Goal: Obtain resource: Download file/media

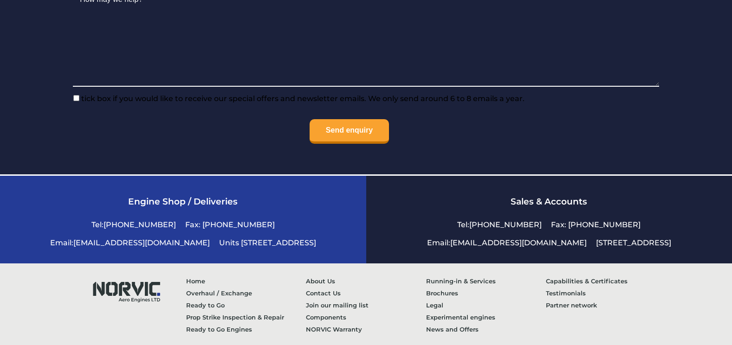
scroll to position [2230, 0]
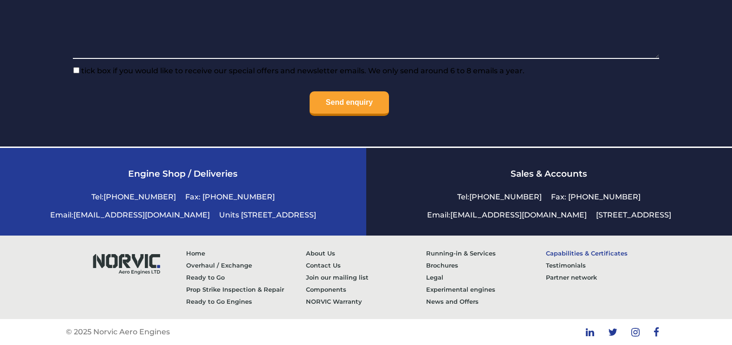
click at [572, 251] on link "Capabilities & Certificates" at bounding box center [606, 253] width 120 height 12
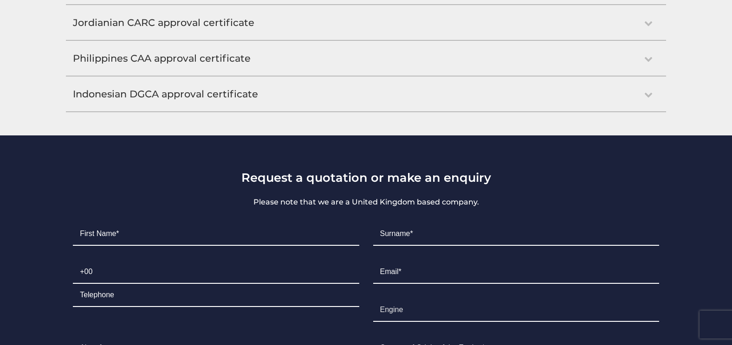
scroll to position [929, 0]
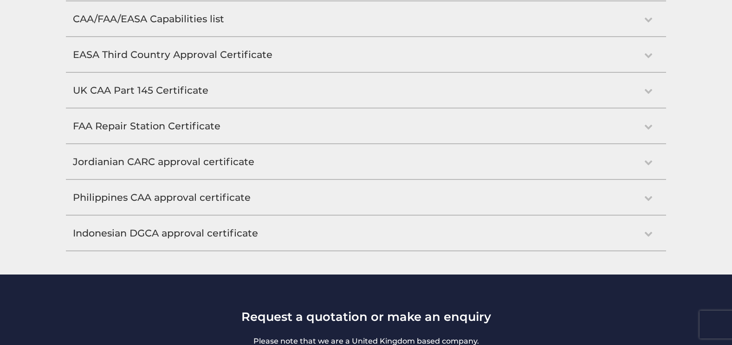
click at [172, 201] on h2 "Philippines CAA approval certificate" at bounding box center [366, 197] width 600 height 35
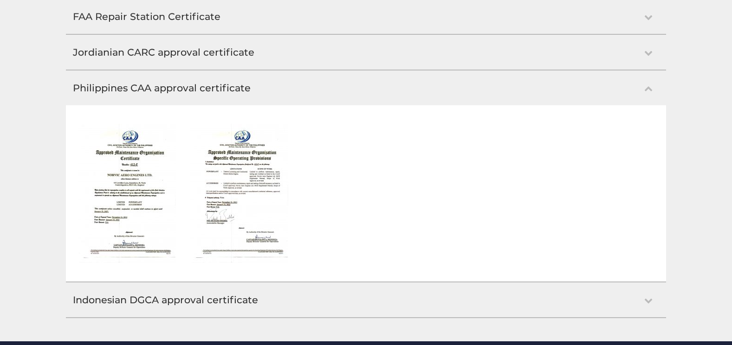
scroll to position [1044, 0]
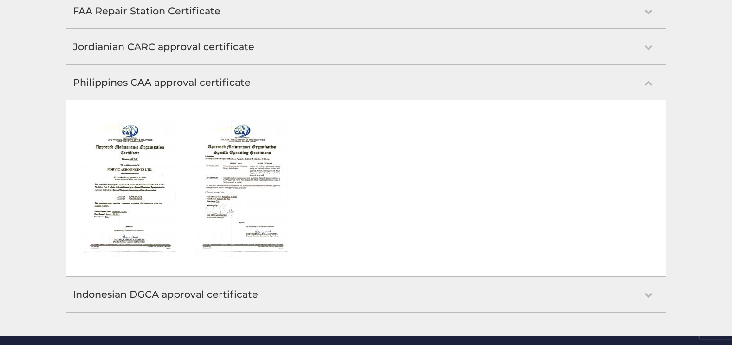
click at [230, 185] on img at bounding box center [239, 187] width 98 height 139
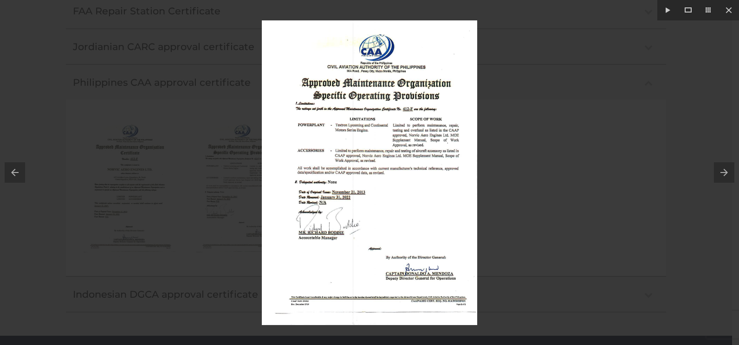
click at [11, 172] on button at bounding box center [12, 172] width 25 height 46
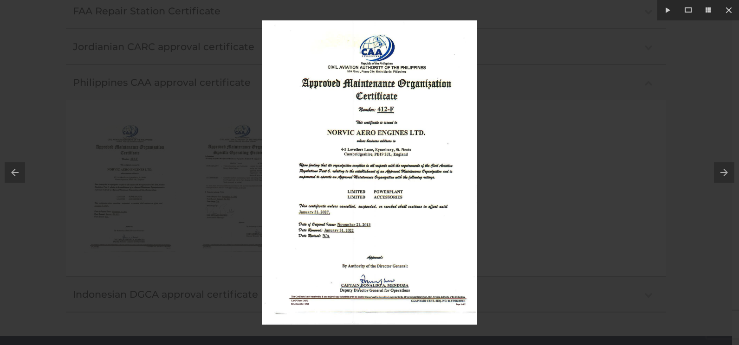
drag, startPoint x: 506, startPoint y: 132, endPoint x: 494, endPoint y: 134, distance: 11.3
click at [503, 132] on div at bounding box center [369, 172] width 739 height 345
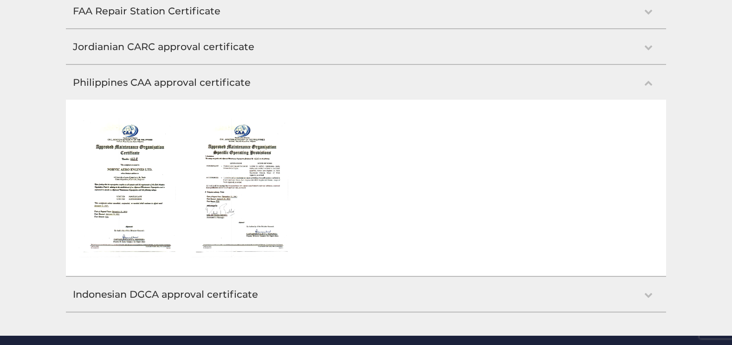
click at [150, 188] on img at bounding box center [127, 187] width 98 height 139
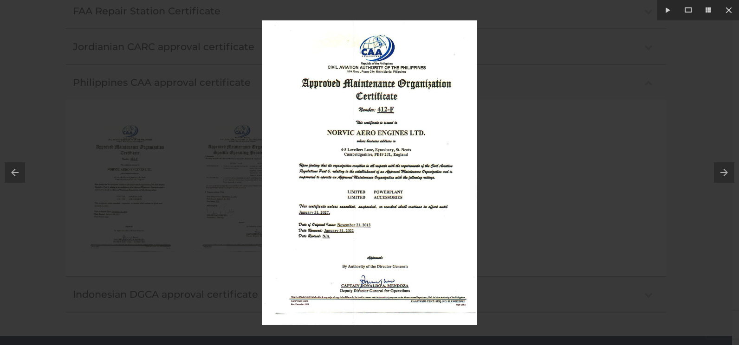
drag, startPoint x: 460, startPoint y: 69, endPoint x: 61, endPoint y: 150, distance: 406.5
click at [61, 150] on div at bounding box center [369, 172] width 739 height 345
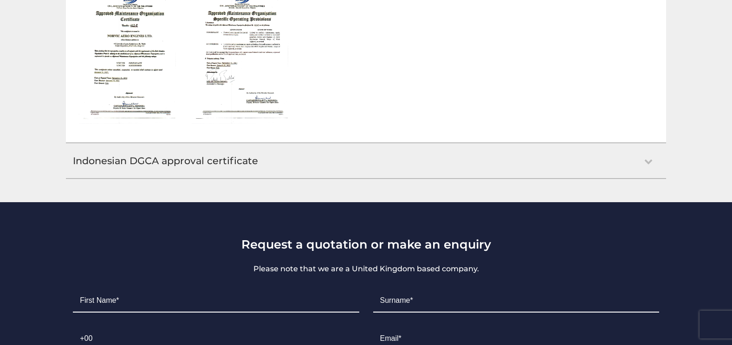
scroll to position [1044, 0]
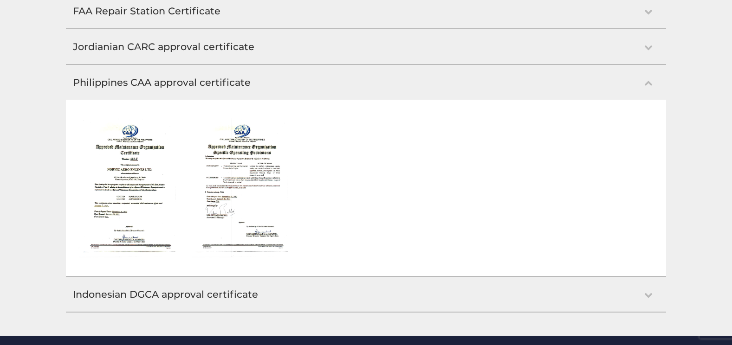
click at [362, 73] on h2 "Philippines CAA approval certificate" at bounding box center [366, 82] width 600 height 35
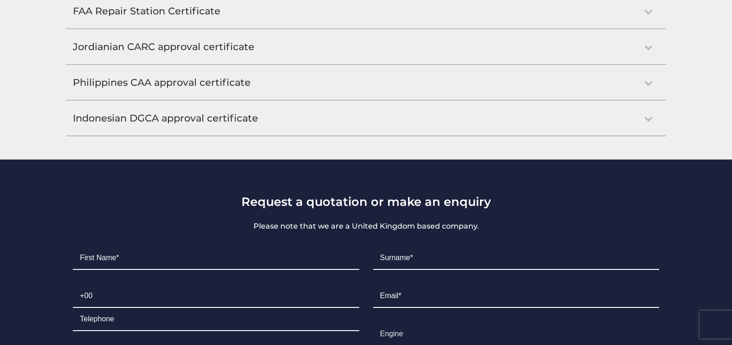
click at [242, 128] on h2 "Indonesian DGCA approval certificate" at bounding box center [366, 118] width 600 height 35
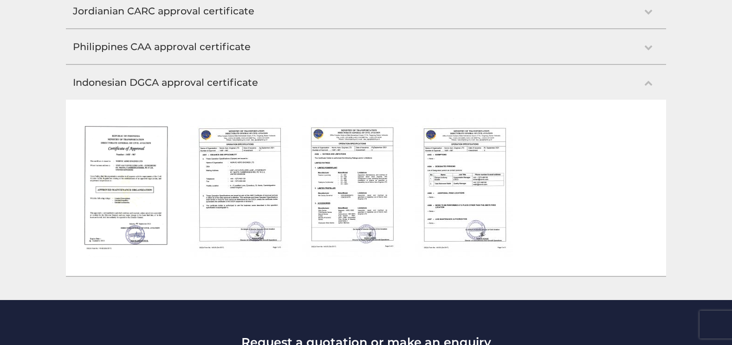
click at [323, 83] on h2 "Indonesian DGCA approval certificate" at bounding box center [366, 82] width 600 height 35
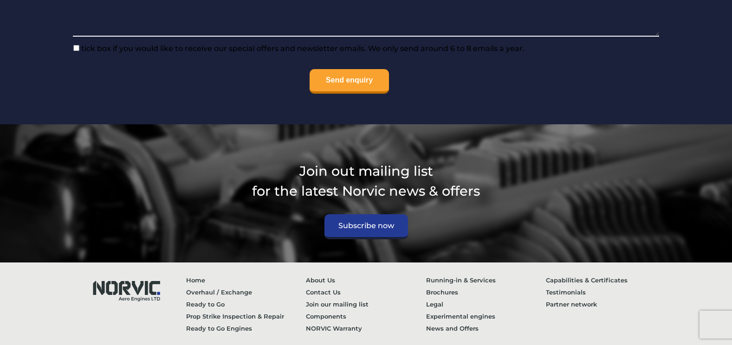
scroll to position [1570, 0]
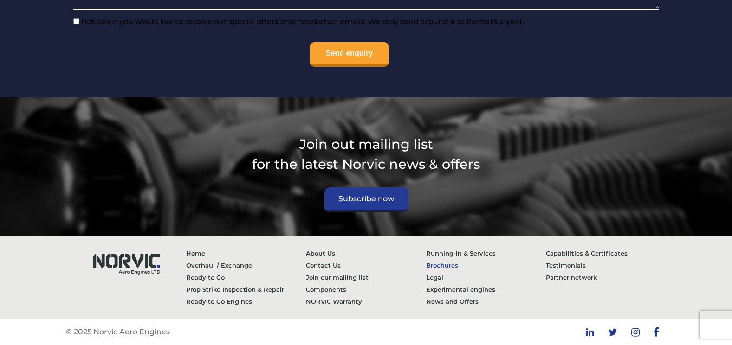
click at [438, 267] on link "Brochures" at bounding box center [486, 266] width 120 height 12
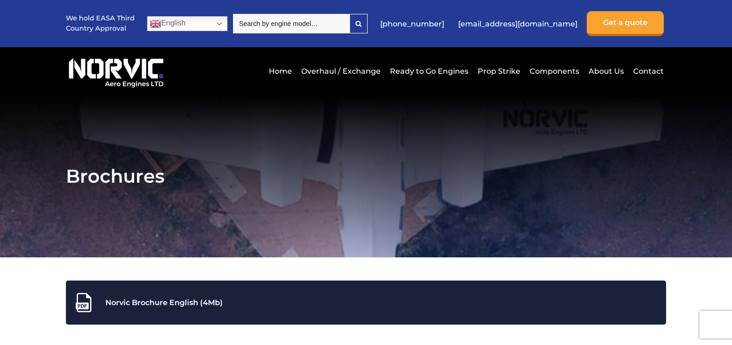
scroll to position [186, 0]
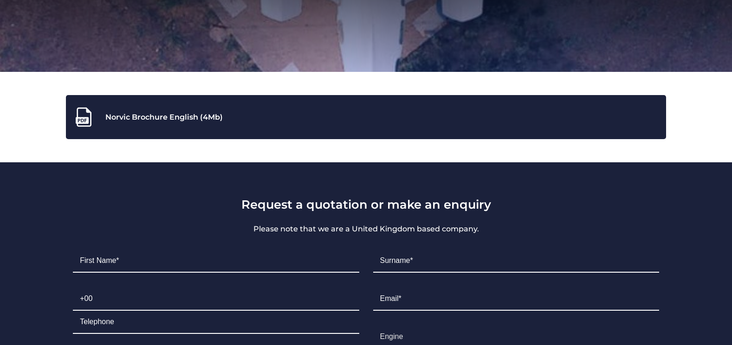
click at [150, 116] on div "Norvic Brochure English (4Mb)" at bounding box center [366, 117] width 586 height 21
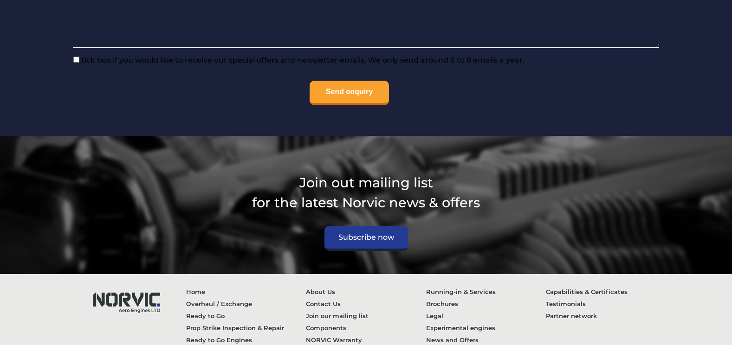
scroll to position [715, 0]
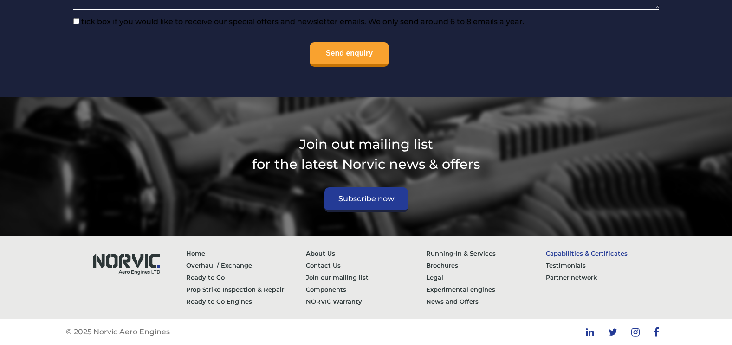
click at [571, 255] on link "Capabilities & Certificates" at bounding box center [606, 253] width 120 height 12
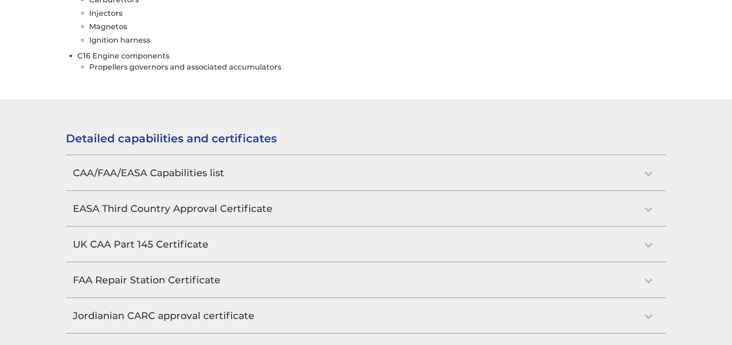
scroll to position [836, 0]
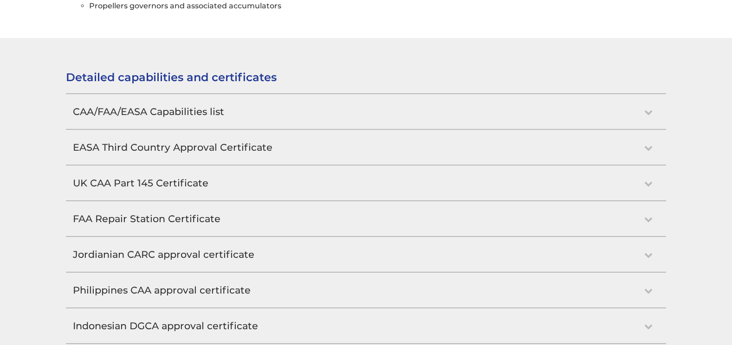
click at [143, 297] on h2 "Philippines CAA approval certificate" at bounding box center [366, 290] width 600 height 35
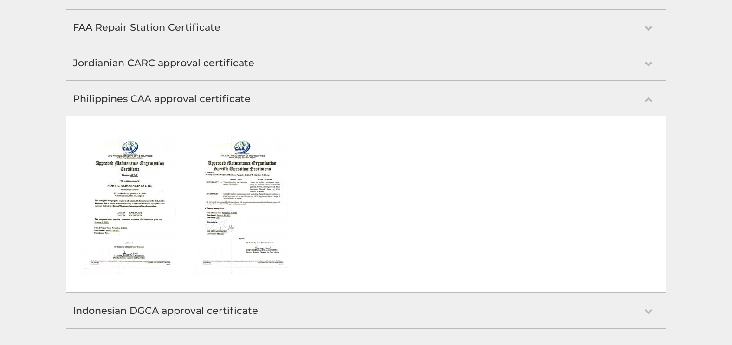
scroll to position [1044, 0]
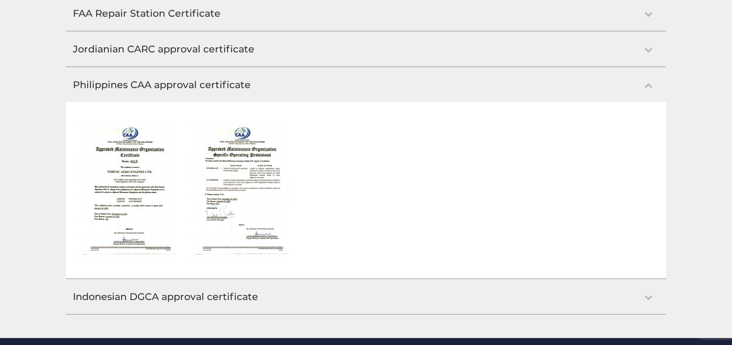
click at [137, 283] on div "Detailed capabilities and certificates CAA/FAA/EASA Capabilities list EASA Ref:…" at bounding box center [366, 90] width 622 height 450
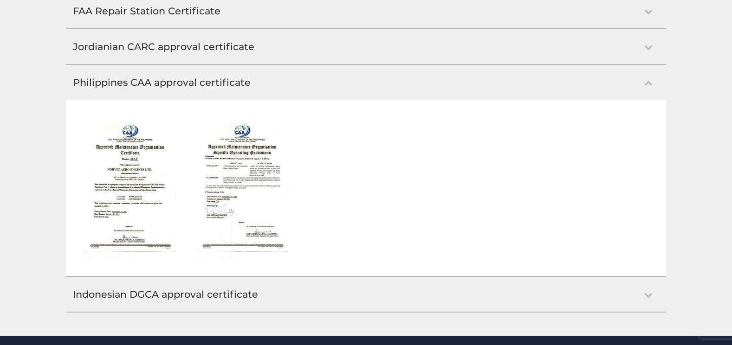
click at [148, 225] on img at bounding box center [127, 187] width 98 height 139
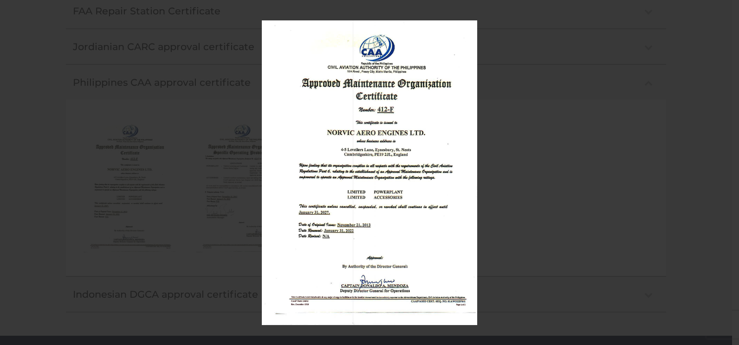
click at [616, 218] on div at bounding box center [369, 172] width 739 height 345
